Goal: Check status

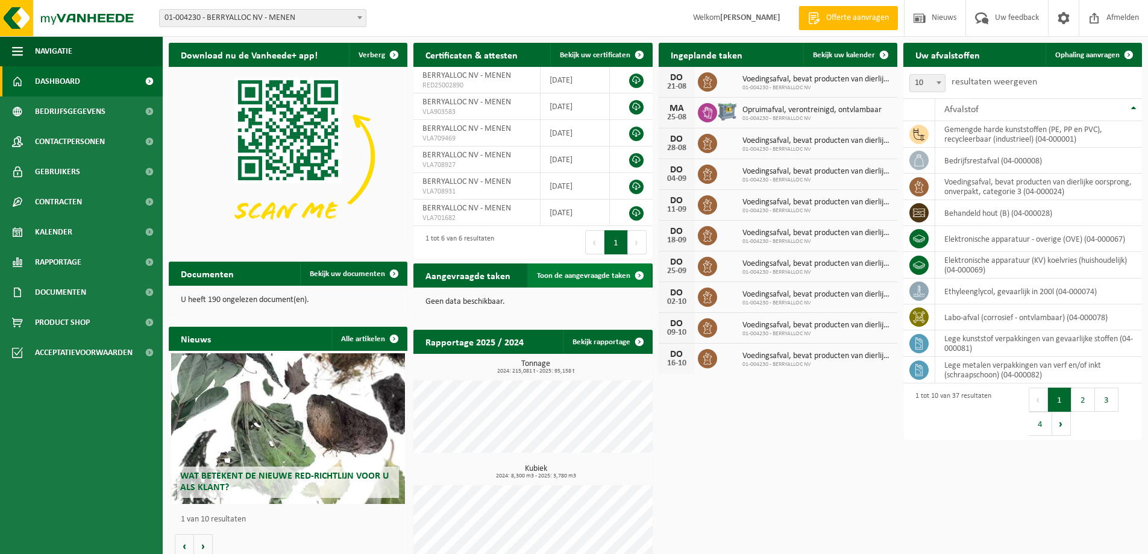
click at [581, 282] on link "Toon de aangevraagde taken" at bounding box center [589, 275] width 124 height 24
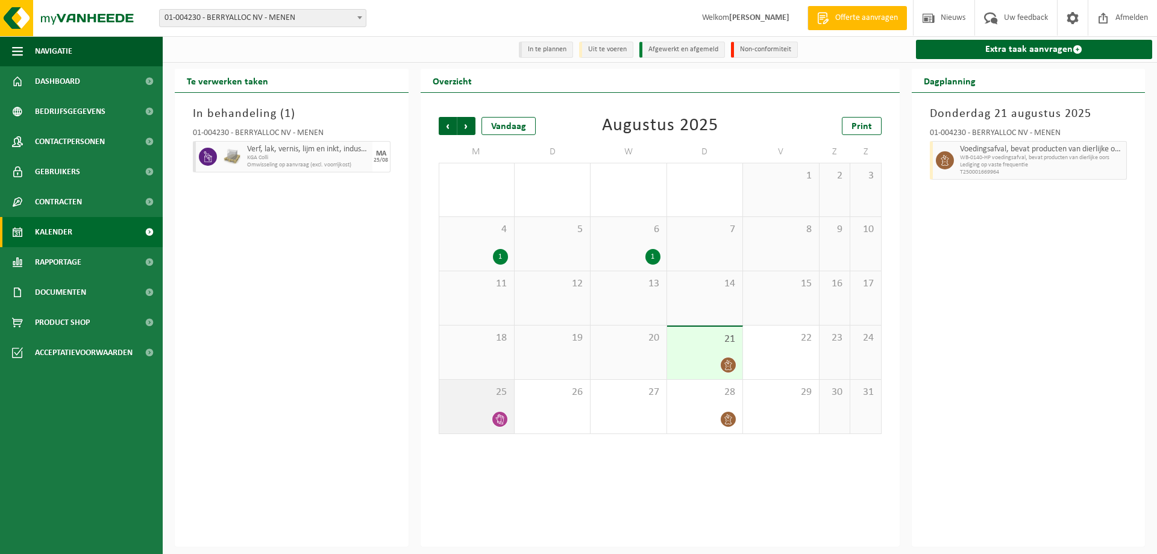
click at [474, 398] on span "25" at bounding box center [476, 392] width 63 height 13
click at [265, 160] on span "KGA Colli" at bounding box center [299, 157] width 104 height 7
click at [283, 242] on div "In behandeling ( 1 ) 01-004230 - BERRYALLOC NV - MENEN Verf, lak, vernis, lijm …" at bounding box center [292, 320] width 234 height 454
